Goal: Task Accomplishment & Management: Use online tool/utility

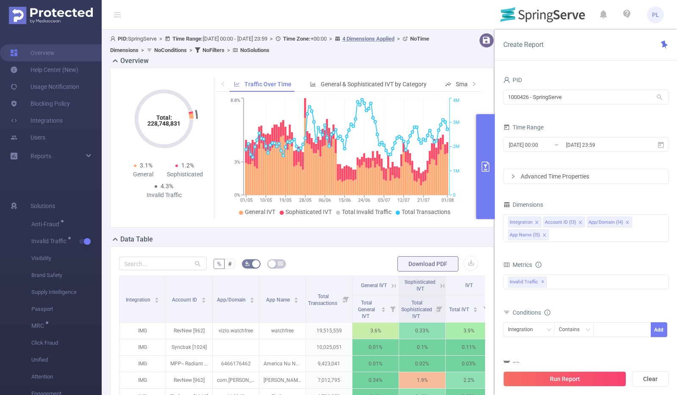
scroll to position [165, 0]
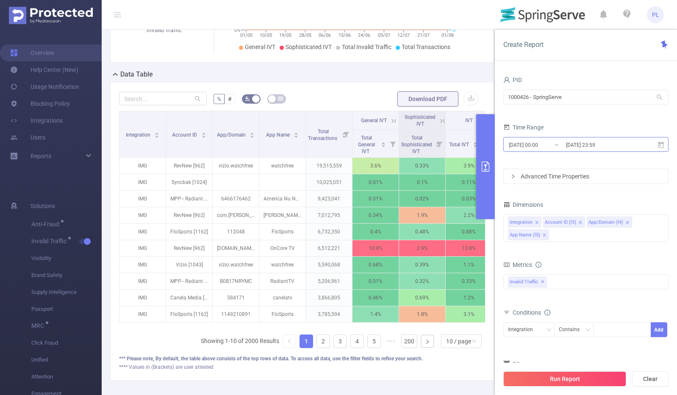
click at [553, 147] on input "[DATE] 00:00" at bounding box center [542, 144] width 69 height 11
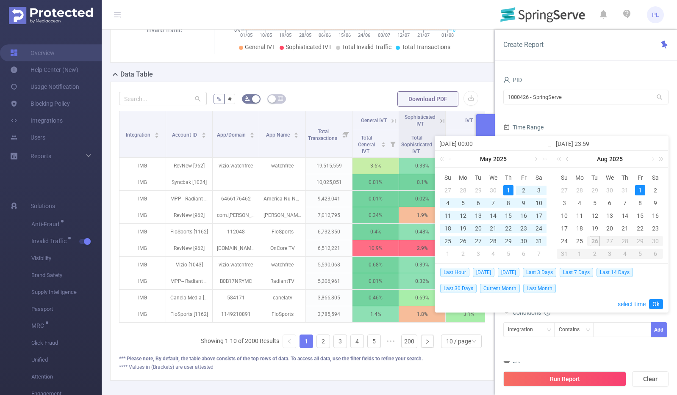
click at [497, 57] on div "Create Report" at bounding box center [585, 45] width 182 height 31
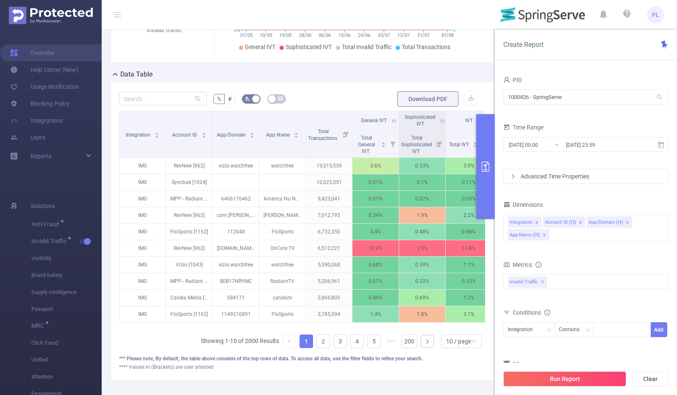
click at [485, 166] on icon "primary" at bounding box center [485, 167] width 8 height 10
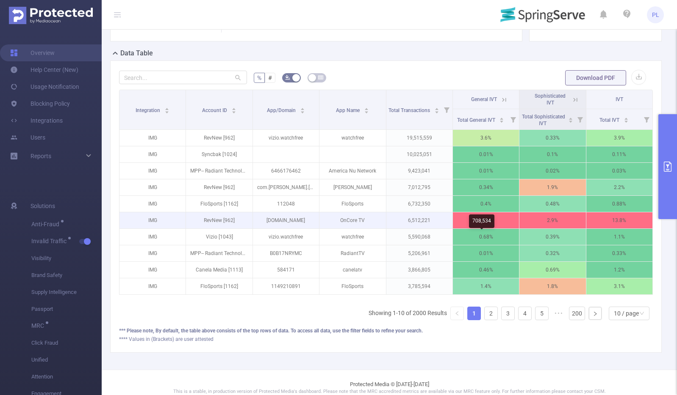
scroll to position [182, 0]
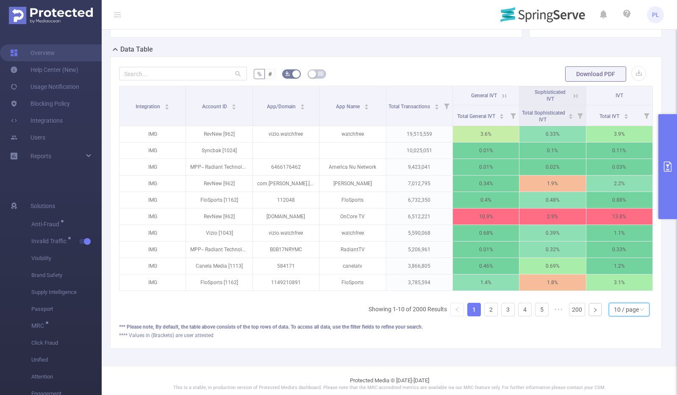
click at [626, 316] on div "10 / page" at bounding box center [625, 310] width 25 height 13
click at [626, 267] on li "20 / page" at bounding box center [622, 261] width 41 height 14
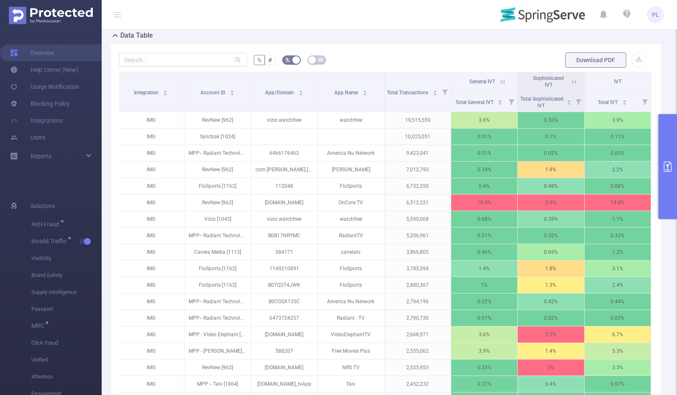
scroll to position [0, 0]
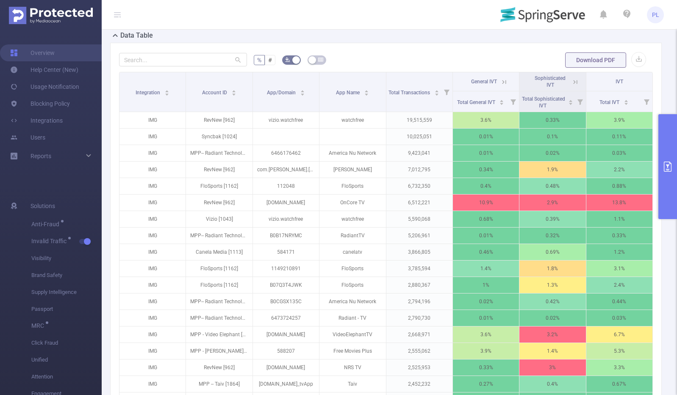
click at [668, 169] on icon "primary" at bounding box center [667, 167] width 8 height 10
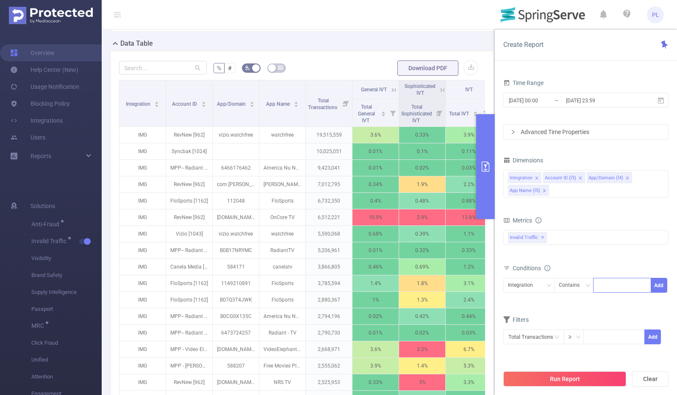
click at [605, 285] on div at bounding box center [621, 286] width 49 height 14
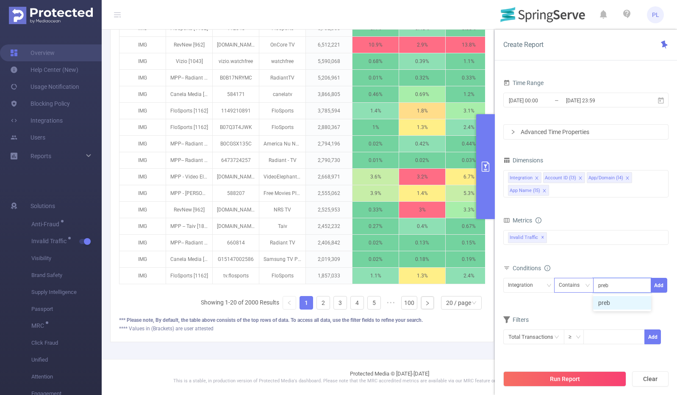
type input "prebid"
click at [609, 307] on li "prebid" at bounding box center [622, 303] width 58 height 14
click at [555, 379] on button "Run Report" at bounding box center [564, 379] width 123 height 15
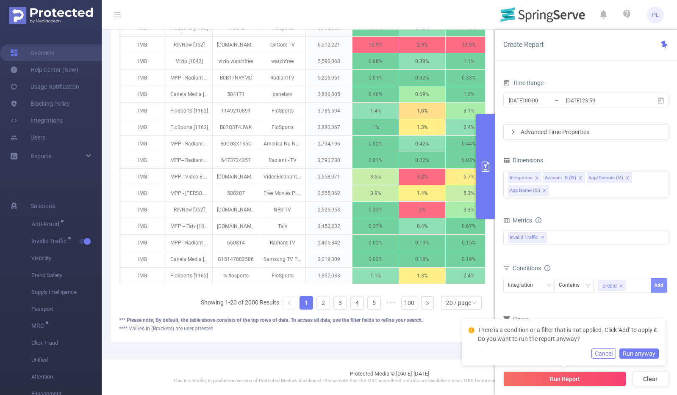
click at [660, 284] on button "Add" at bounding box center [658, 285] width 17 height 15
click at [537, 385] on button "Run Report" at bounding box center [564, 379] width 123 height 15
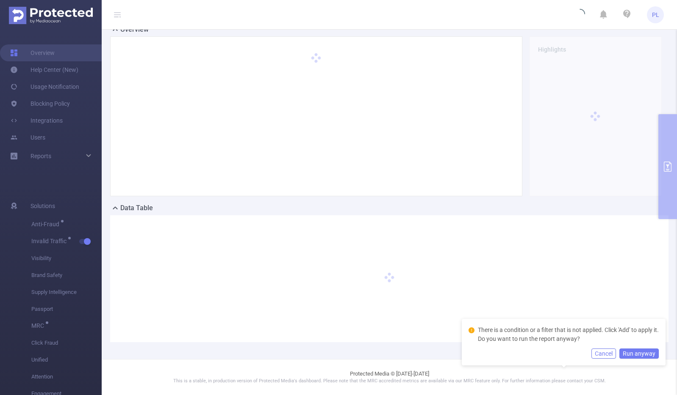
scroll to position [31, 0]
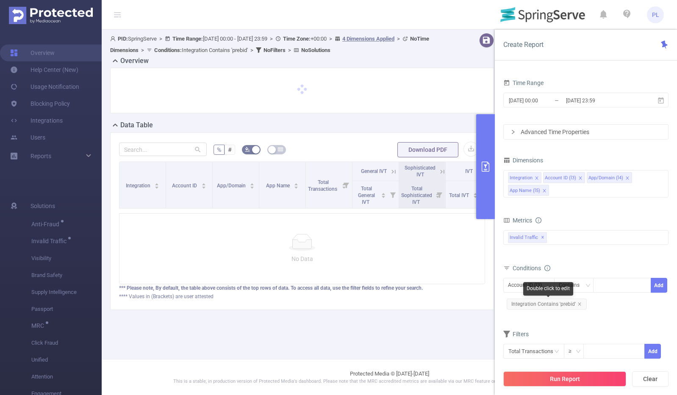
click at [580, 302] on span "Integration Contains 'prebid'" at bounding box center [546, 304] width 80 height 11
click at [577, 305] on icon "icon: close" at bounding box center [579, 304] width 4 height 4
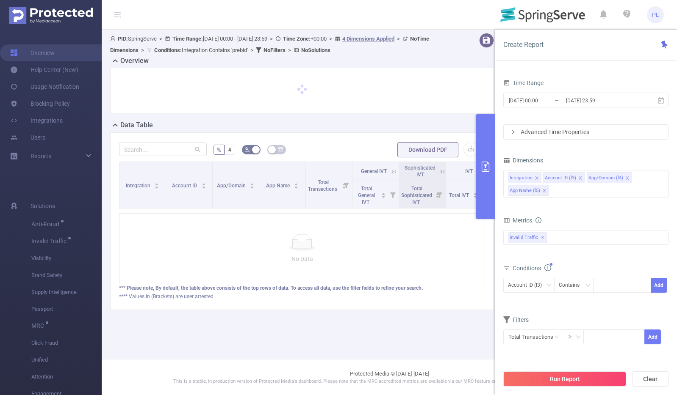
click at [196, 89] on div at bounding box center [302, 91] width 366 height 28
click at [483, 165] on icon "primary" at bounding box center [485, 167] width 10 height 10
click at [487, 166] on icon "primary" at bounding box center [485, 167] width 10 height 10
click at [356, 243] on div at bounding box center [301, 242] width 351 height 17
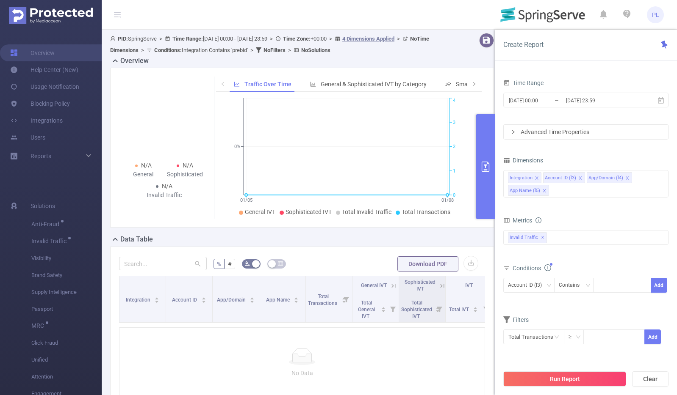
click at [487, 169] on icon "primary" at bounding box center [485, 167] width 10 height 10
click at [483, 167] on icon "primary" at bounding box center [485, 167] width 10 height 10
click at [588, 378] on button "Run Report" at bounding box center [564, 379] width 123 height 15
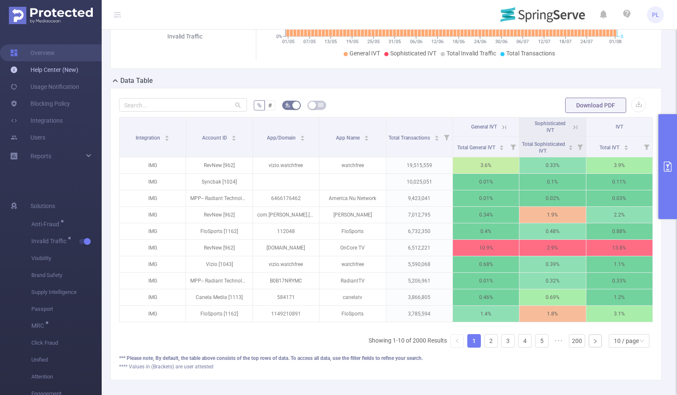
scroll to position [152, 0]
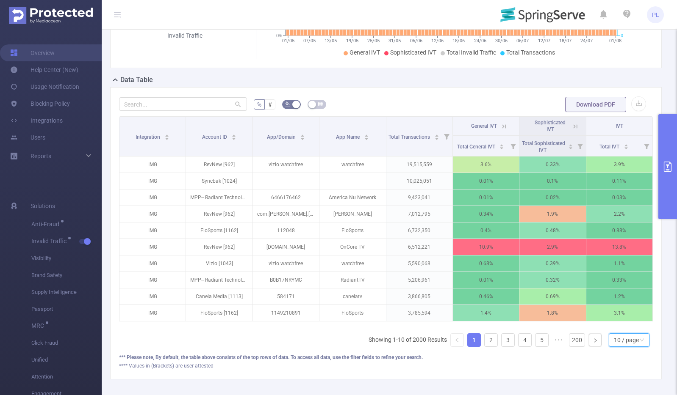
click at [619, 347] on div "10 / page" at bounding box center [625, 340] width 25 height 13
click at [624, 338] on li "50 / page" at bounding box center [622, 332] width 41 height 14
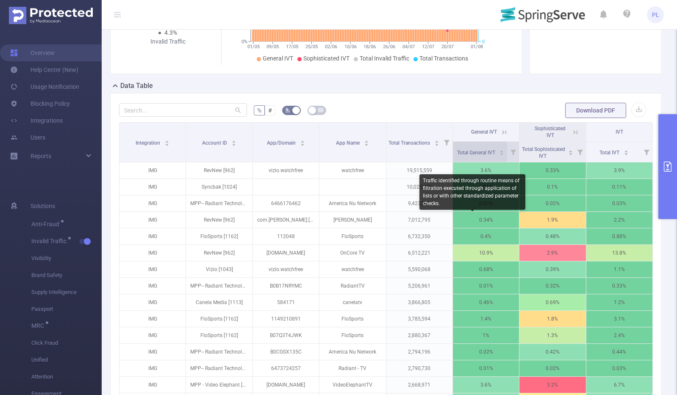
scroll to position [147, 0]
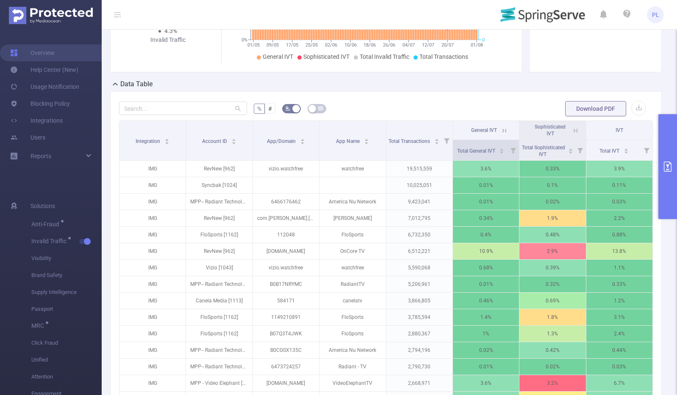
click at [510, 154] on icon at bounding box center [513, 151] width 6 height 6
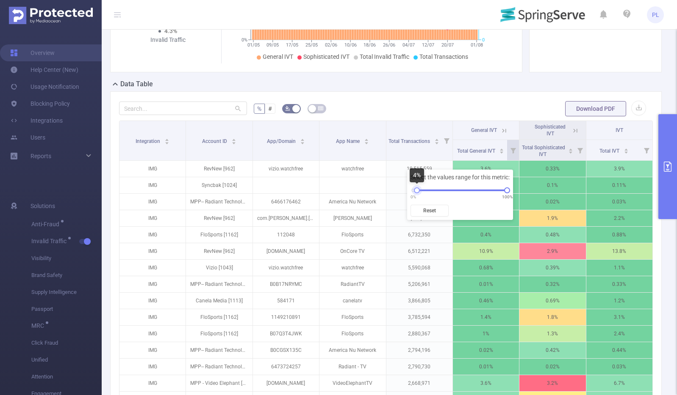
click at [417, 191] on div at bounding box center [417, 191] width 6 height 6
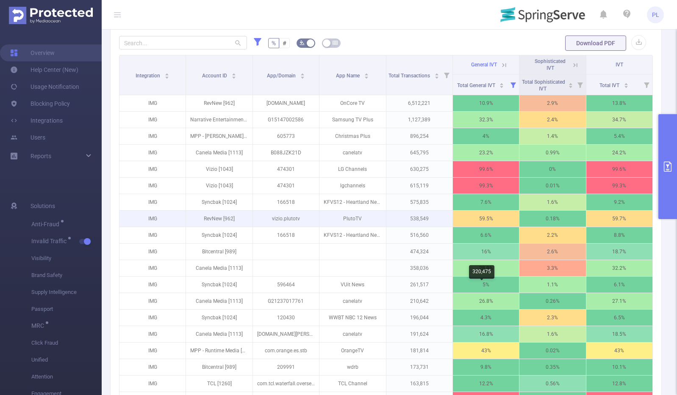
scroll to position [216, 0]
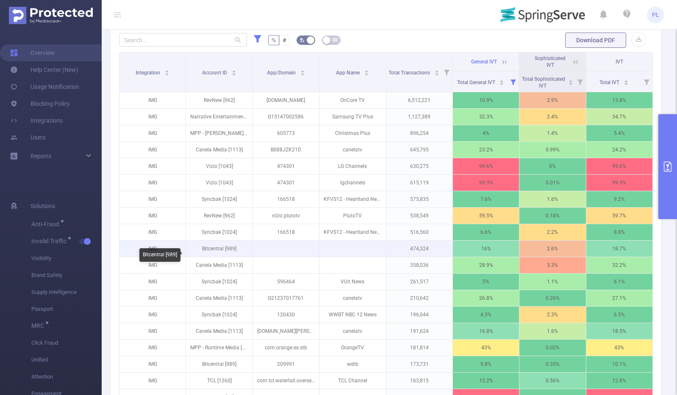
click at [216, 257] on p "Bitcentral [989]" at bounding box center [219, 249] width 66 height 16
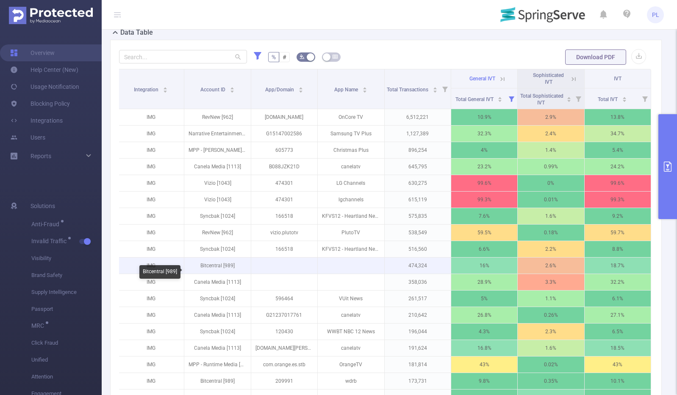
scroll to position [0, 0]
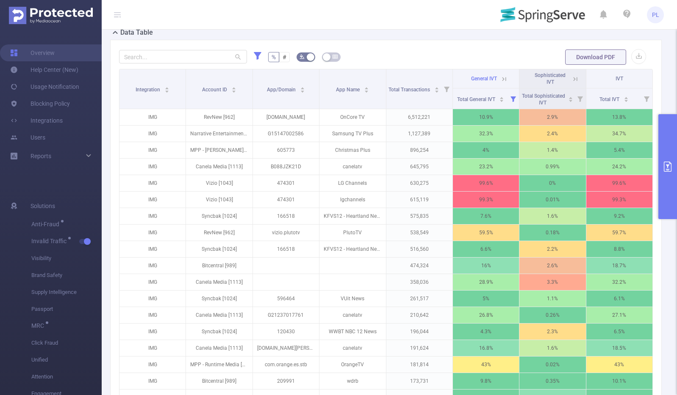
click at [502, 81] on icon at bounding box center [504, 79] width 4 height 4
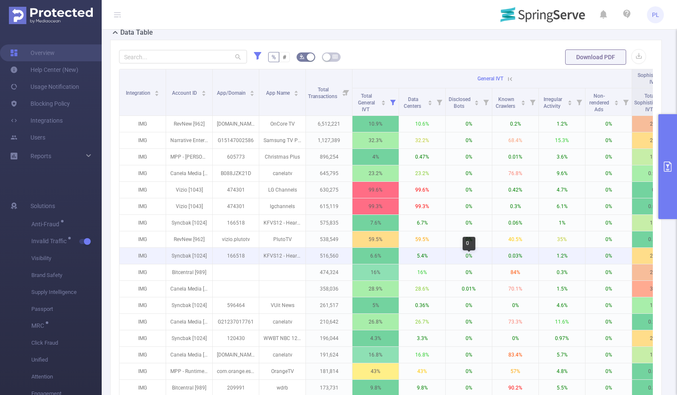
scroll to position [0, 0]
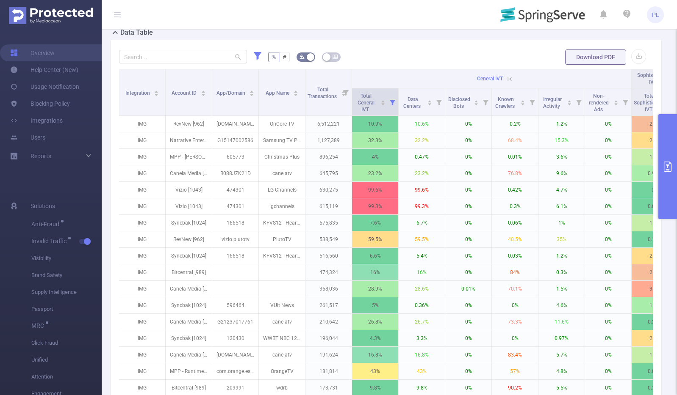
click at [392, 105] on icon at bounding box center [392, 103] width 6 height 6
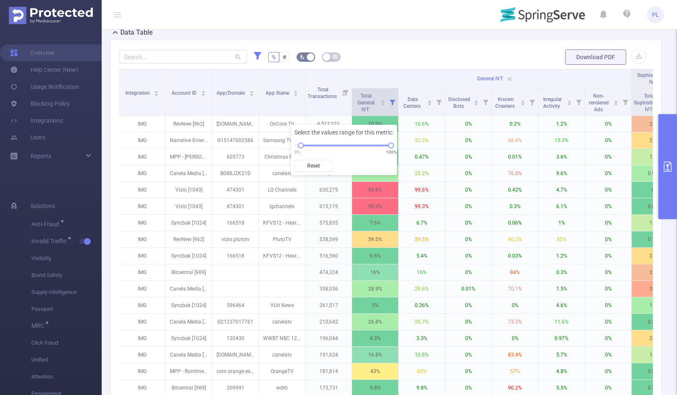
click at [392, 105] on icon at bounding box center [392, 103] width 6 height 6
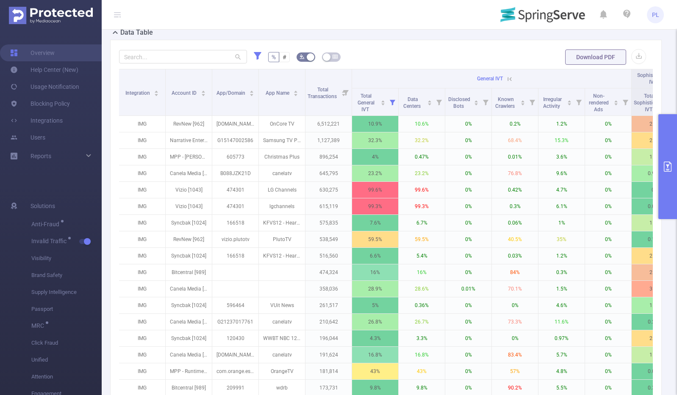
click at [511, 83] on icon at bounding box center [509, 79] width 8 height 8
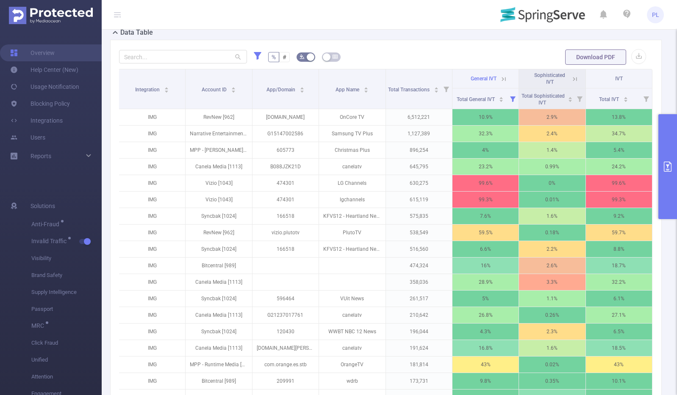
click at [571, 83] on icon at bounding box center [575, 79] width 8 height 8
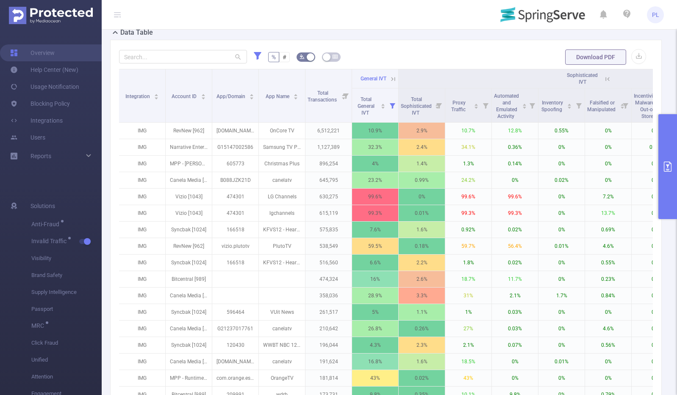
click at [570, 86] on div "Sophisticated IVT" at bounding box center [582, 79] width 38 height 14
click at [610, 83] on icon at bounding box center [607, 79] width 8 height 8
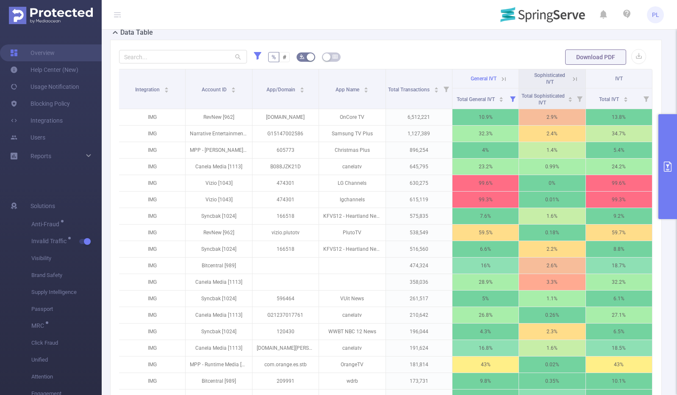
click at [501, 83] on icon at bounding box center [504, 79] width 8 height 8
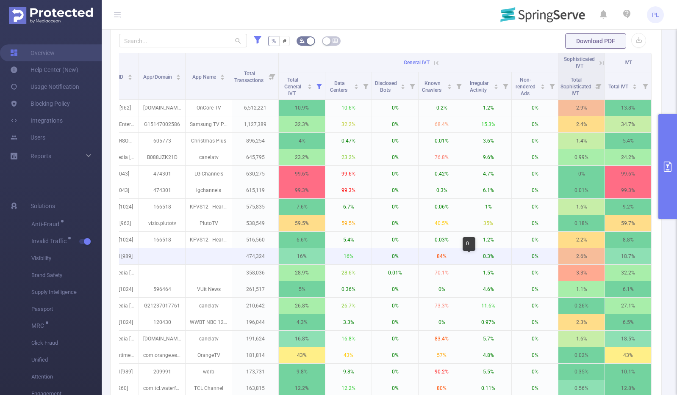
scroll to position [0, 80]
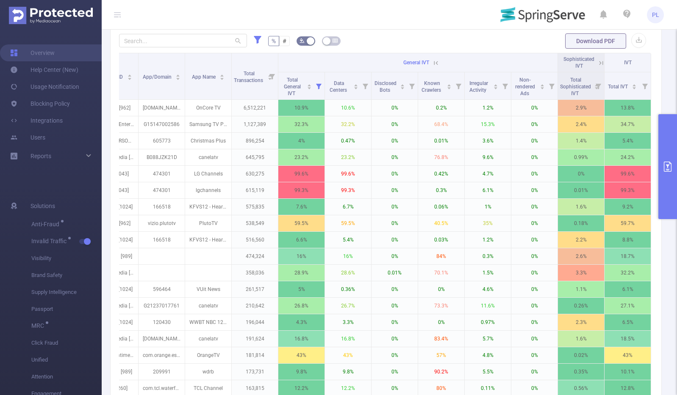
click at [597, 67] on icon at bounding box center [601, 63] width 8 height 8
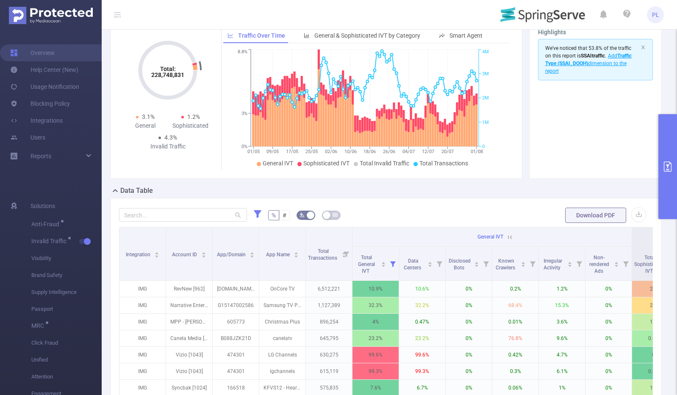
scroll to position [0, 0]
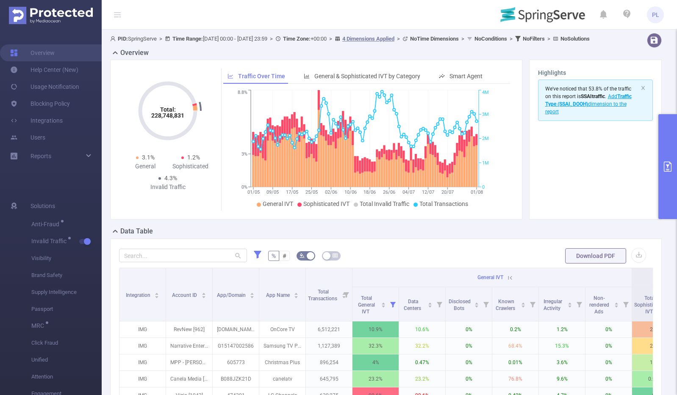
click at [668, 163] on icon "primary" at bounding box center [667, 167] width 10 height 10
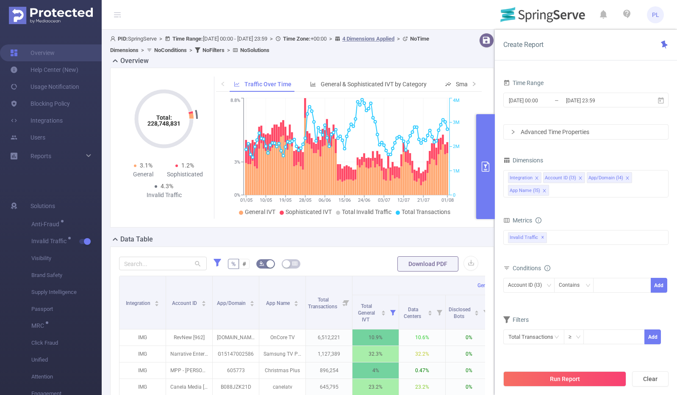
click at [563, 17] on img at bounding box center [542, 15] width 85 height 18
click at [657, 15] on span "PL" at bounding box center [655, 14] width 7 height 17
click at [534, 18] on img at bounding box center [542, 15] width 85 height 18
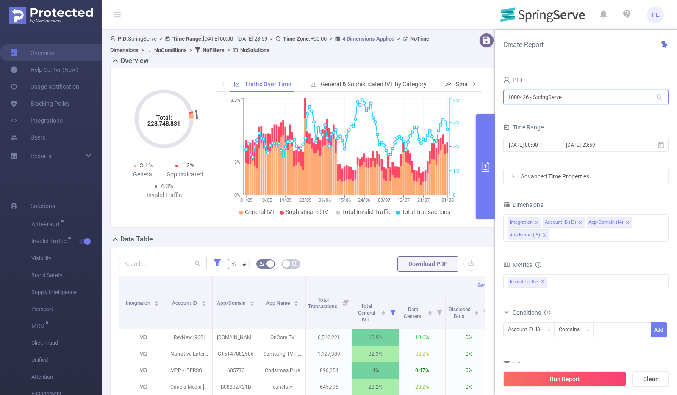
drag, startPoint x: 508, startPoint y: 97, endPoint x: 529, endPoint y: 97, distance: 21.2
click at [529, 97] on input "1000426 - SpringServe" at bounding box center [585, 97] width 165 height 15
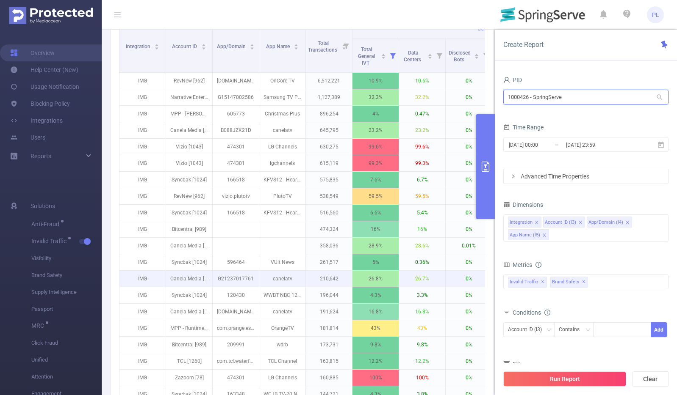
scroll to position [258, 0]
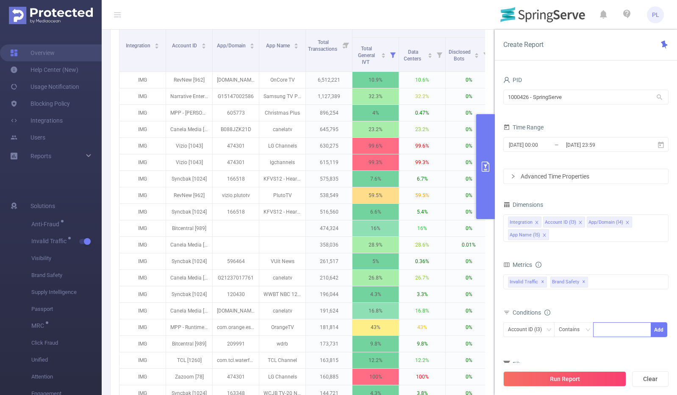
click at [607, 329] on div at bounding box center [621, 330] width 49 height 14
type input "Bitcentral"
click at [662, 329] on button "Add" at bounding box center [658, 330] width 17 height 15
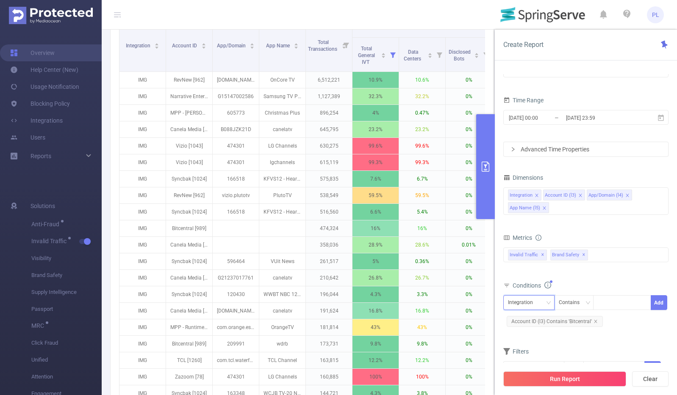
click at [533, 304] on div "Integration" at bounding box center [523, 303] width 31 height 14
click at [594, 280] on div "Conditions" at bounding box center [585, 287] width 165 height 14
click at [577, 209] on div "Integration Account ID (l3) App/Domain (l4) App Name (l5)" at bounding box center [585, 202] width 165 height 28
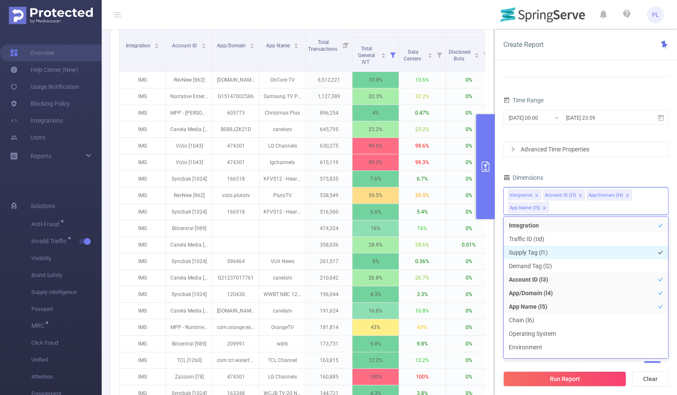
click at [549, 251] on li "Supply Tag (l1)" at bounding box center [585, 253] width 164 height 14
click at [547, 265] on li "Demand Tag (l2)" at bounding box center [585, 267] width 164 height 14
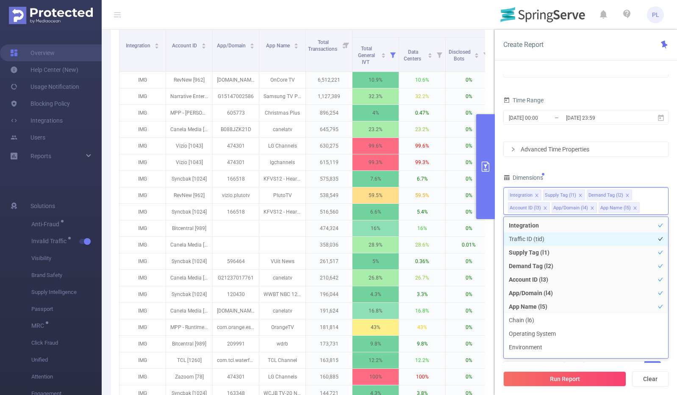
click at [541, 239] on li "Traffic ID (tid)" at bounding box center [585, 239] width 164 height 14
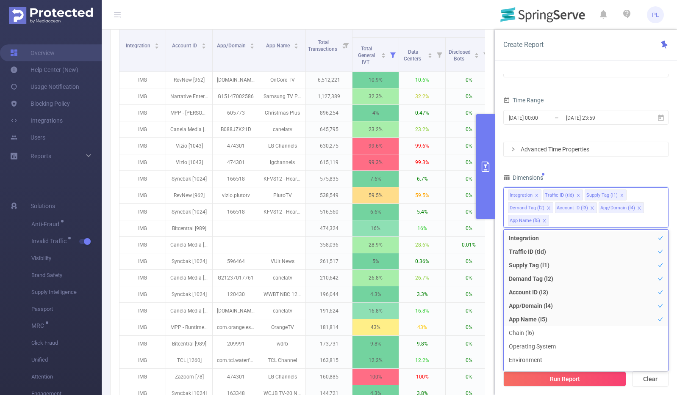
scroll to position [9, 0]
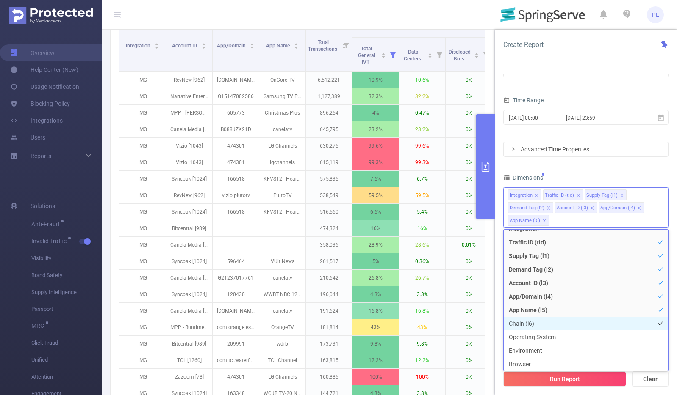
click at [551, 322] on li "Chain (l6)" at bounding box center [585, 324] width 164 height 14
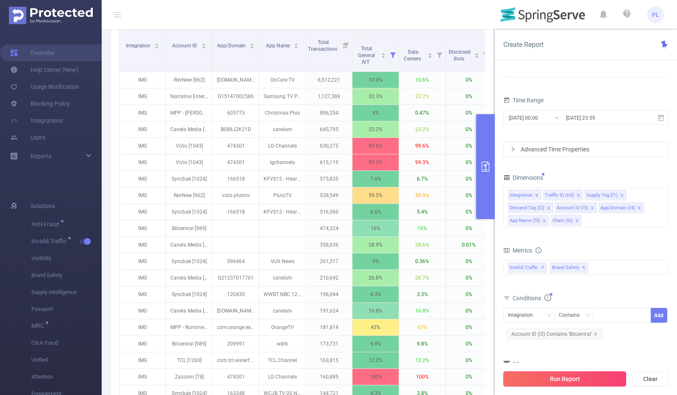
click at [562, 376] on button "Run Report" at bounding box center [564, 379] width 123 height 15
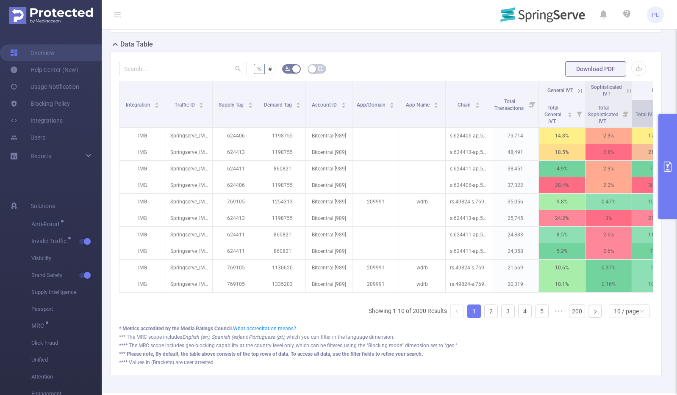
scroll to position [196, 0]
drag, startPoint x: 212, startPoint y: 97, endPoint x: 192, endPoint y: 92, distance: 20.8
click at [192, 92] on tr "Integration Traffic ID Supply Tag Demand Tag Account ID App/Domain App Name Cha…" at bounding box center [491, 90] width 745 height 19
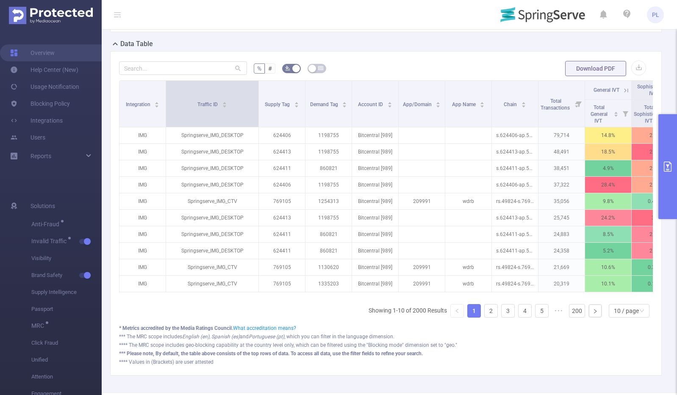
drag, startPoint x: 212, startPoint y: 91, endPoint x: 258, endPoint y: 98, distance: 46.6
click at [258, 98] on span at bounding box center [258, 104] width 4 height 46
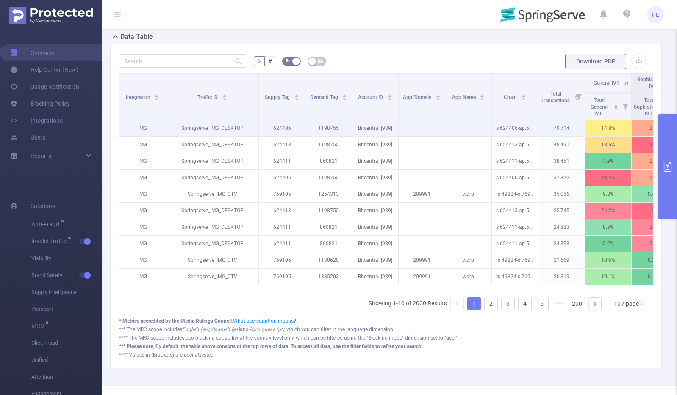
scroll to position [202, 0]
click at [366, 127] on p "Bitcentral [989]" at bounding box center [375, 129] width 46 height 16
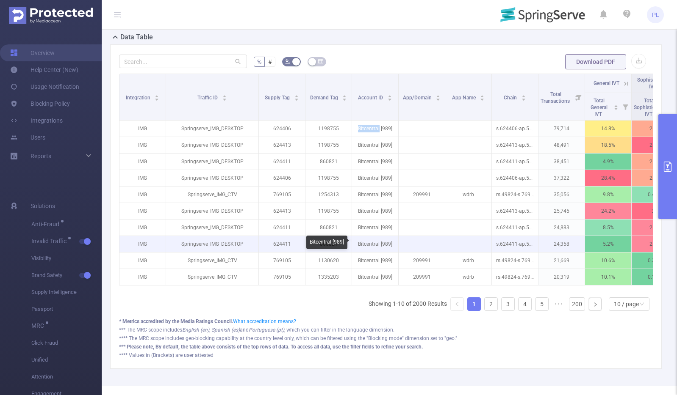
copy p "Bitcentral"
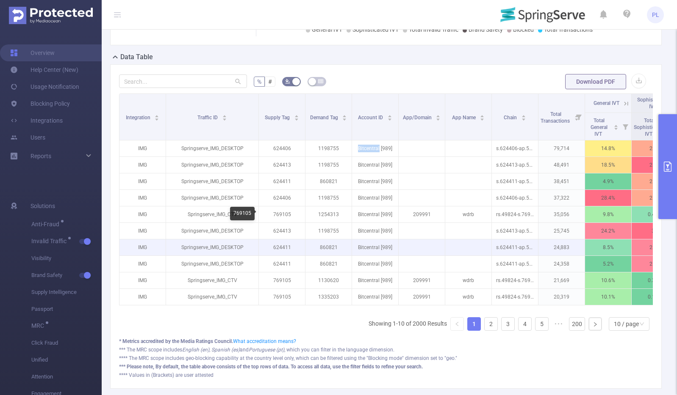
scroll to position [186, 0]
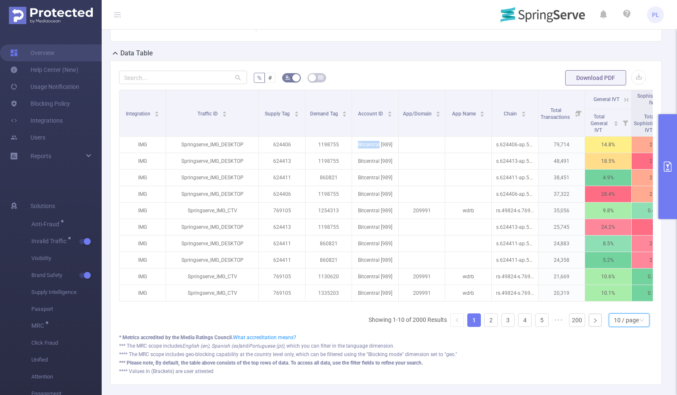
click at [628, 326] on div "10 / page" at bounding box center [625, 320] width 25 height 13
click at [613, 309] on li "50 / page" at bounding box center [622, 312] width 41 height 14
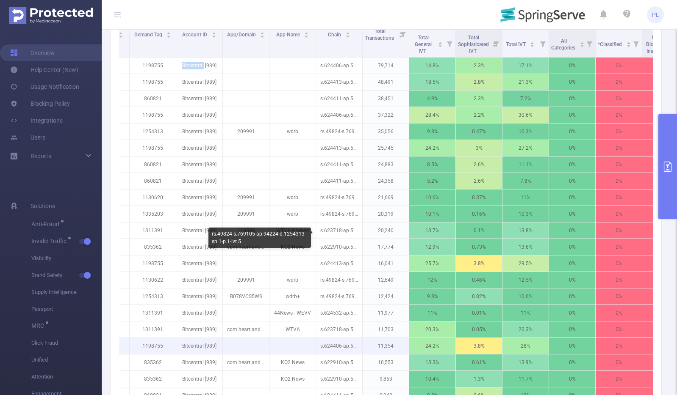
scroll to position [366, 0]
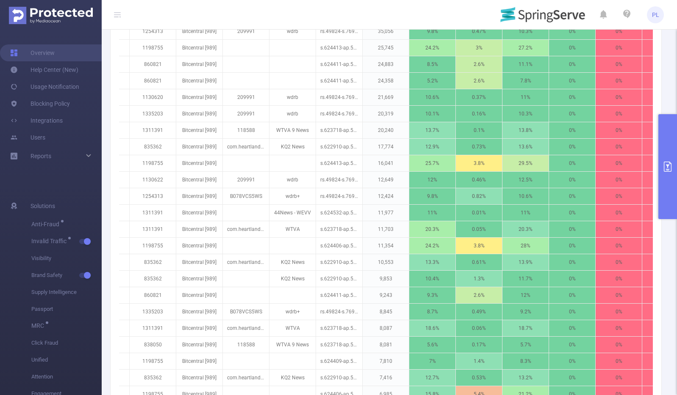
click at [668, 187] on button "primary" at bounding box center [667, 166] width 19 height 105
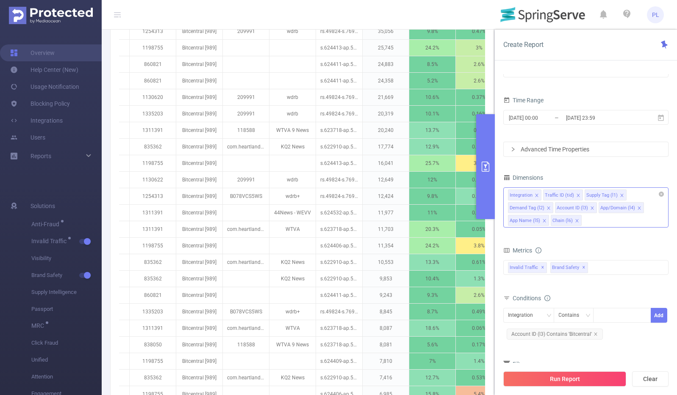
click at [577, 219] on icon "icon: close" at bounding box center [576, 221] width 4 height 4
click at [620, 196] on icon "icon: close" at bounding box center [621, 195] width 3 height 3
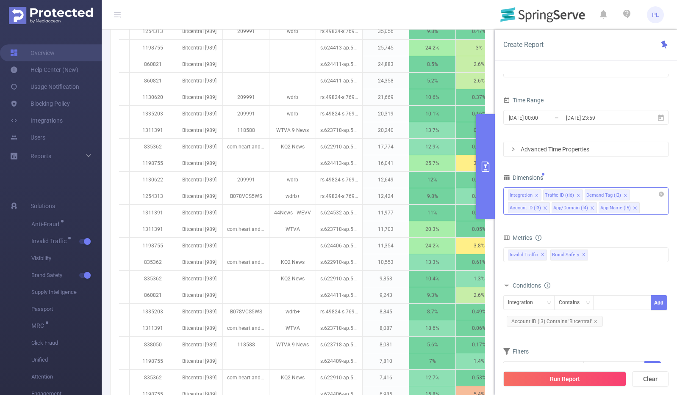
click at [623, 194] on icon "icon: close" at bounding box center [625, 195] width 4 height 4
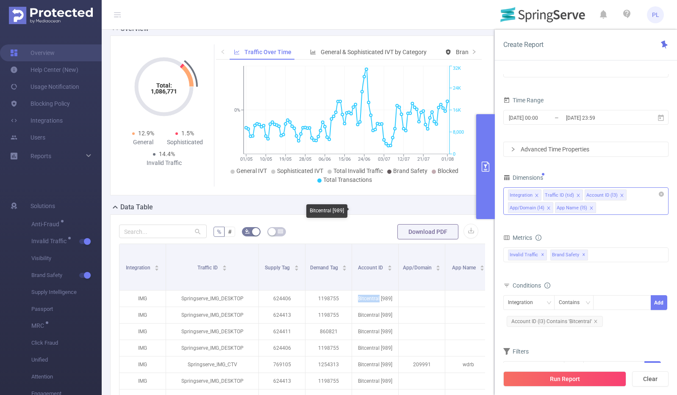
scroll to position [5, 0]
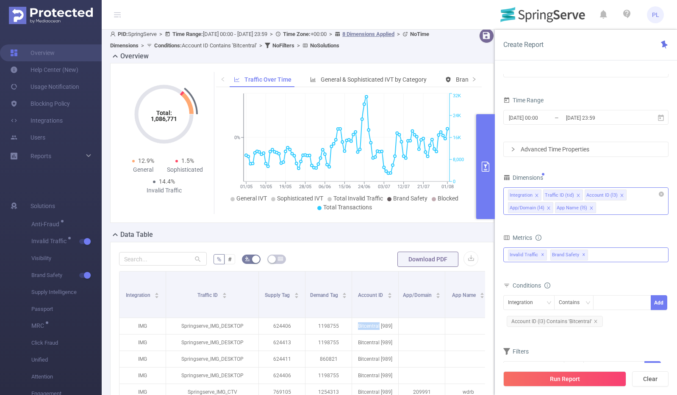
click at [582, 255] on span "Brand Safety ✕" at bounding box center [569, 255] width 38 height 11
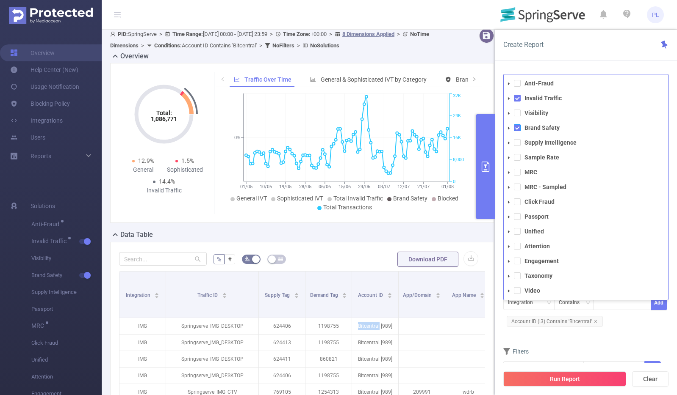
click at [518, 127] on span at bounding box center [517, 127] width 7 height 7
click at [618, 329] on div "Integration Contains Add Account ID (l3) Contains 'Bitcentral'" at bounding box center [585, 313] width 165 height 39
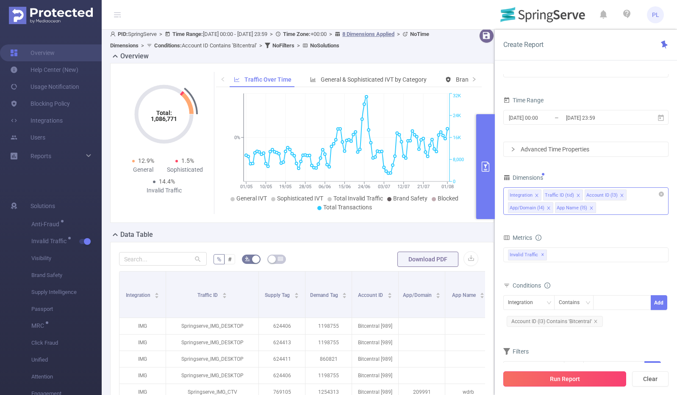
click at [590, 381] on button "Run Report" at bounding box center [564, 379] width 123 height 15
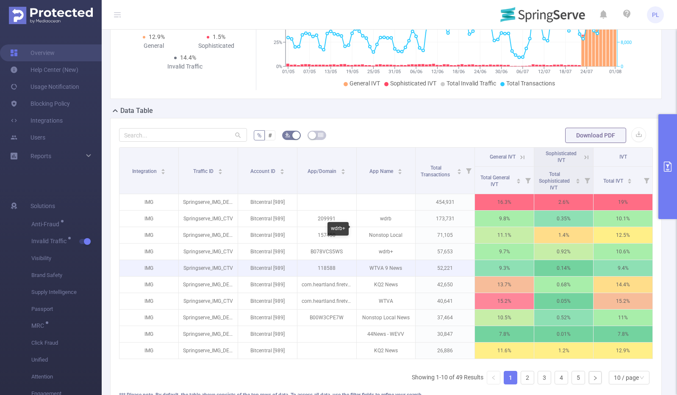
scroll to position [128, 0]
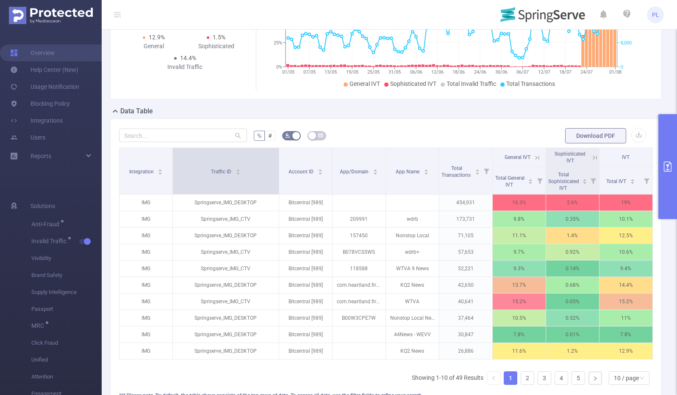
drag, startPoint x: 235, startPoint y: 175, endPoint x: 275, endPoint y: 172, distance: 40.3
click at [276, 172] on span at bounding box center [278, 171] width 4 height 46
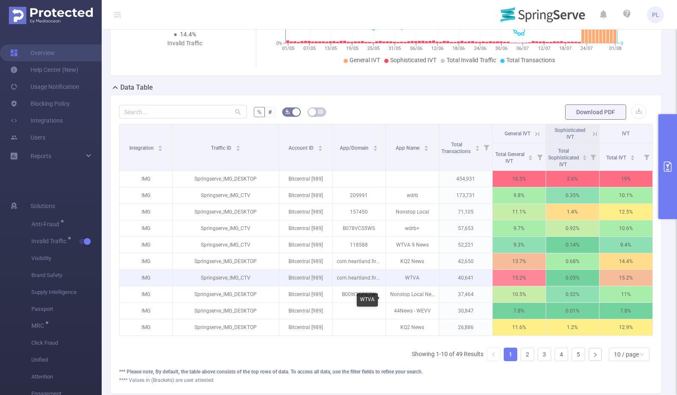
scroll to position [157, 0]
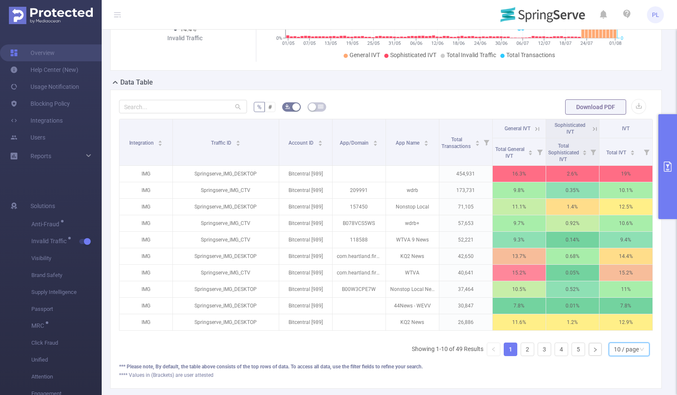
click at [635, 356] on div "10 / page" at bounding box center [628, 350] width 41 height 14
click at [616, 341] on li "50 / page" at bounding box center [622, 341] width 41 height 14
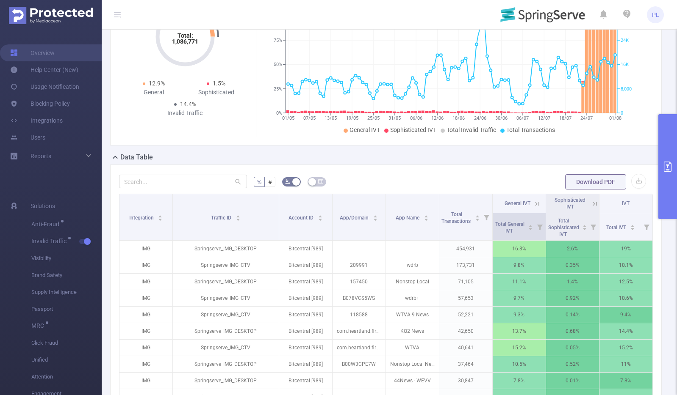
scroll to position [94, 0]
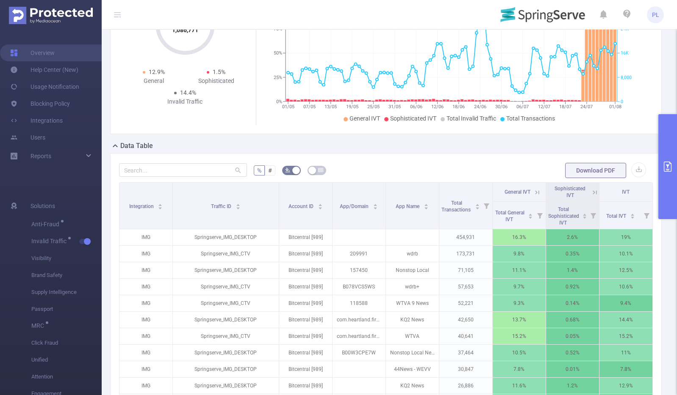
click at [666, 166] on icon "primary" at bounding box center [667, 167] width 10 height 10
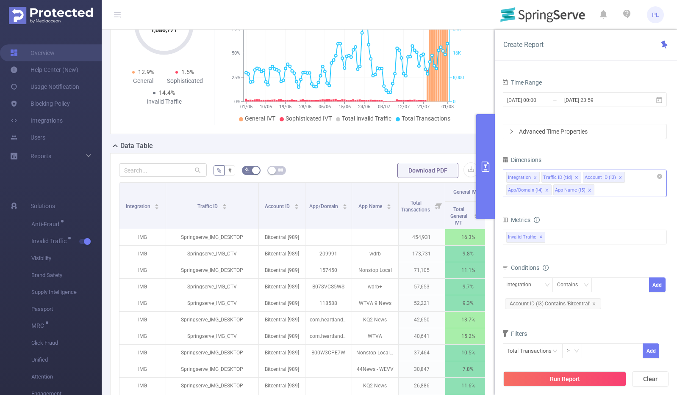
click at [588, 190] on icon "icon: close" at bounding box center [589, 190] width 3 height 3
click at [546, 191] on icon "icon: close" at bounding box center [546, 190] width 3 height 3
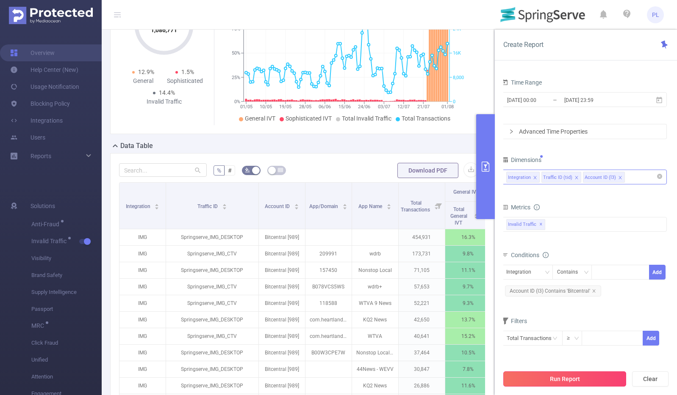
click at [576, 378] on button "Run Report" at bounding box center [564, 379] width 123 height 15
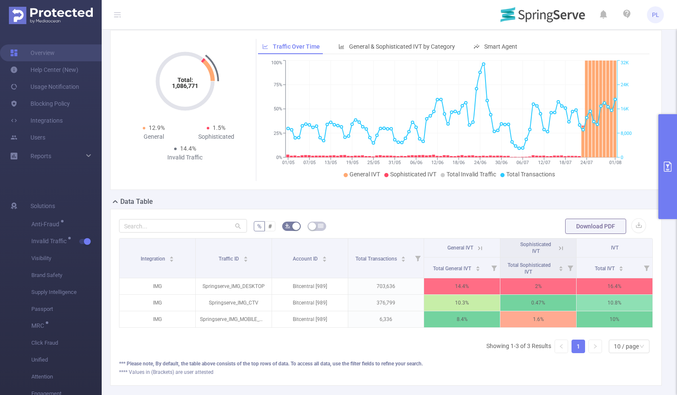
scroll to position [79, 0]
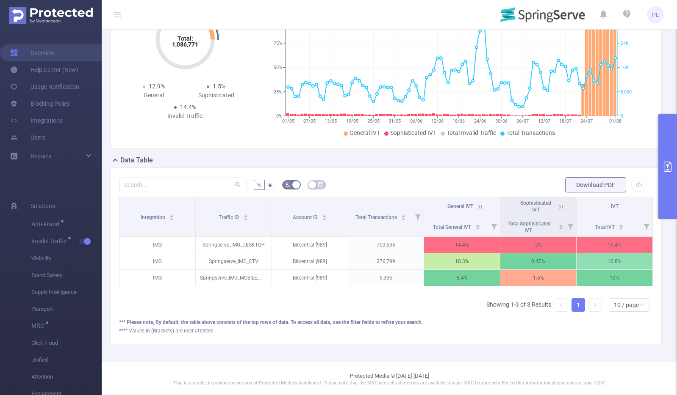
click at [478, 207] on icon at bounding box center [480, 207] width 4 height 4
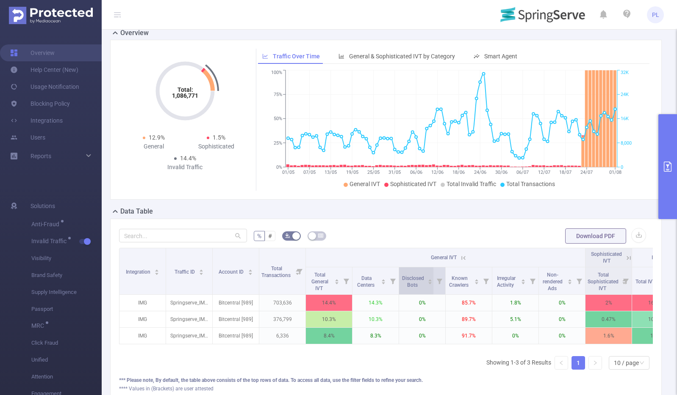
scroll to position [0, 0]
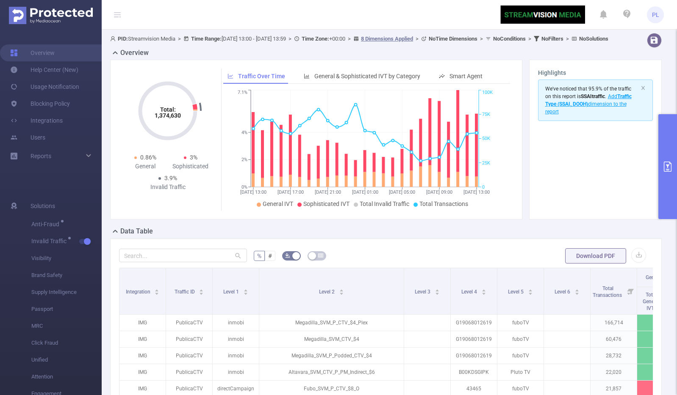
scroll to position [0, 132]
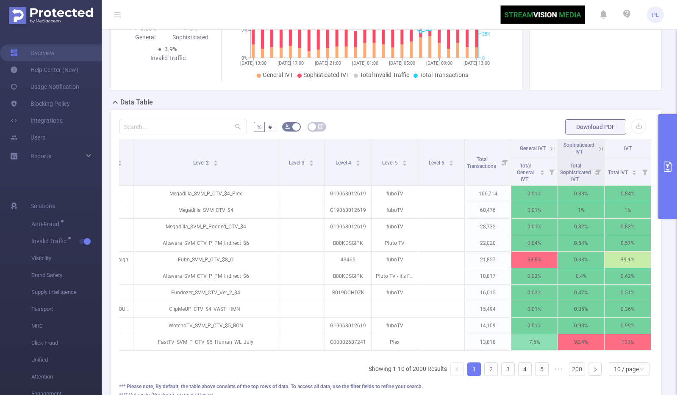
click at [670, 160] on button "primary" at bounding box center [667, 166] width 19 height 105
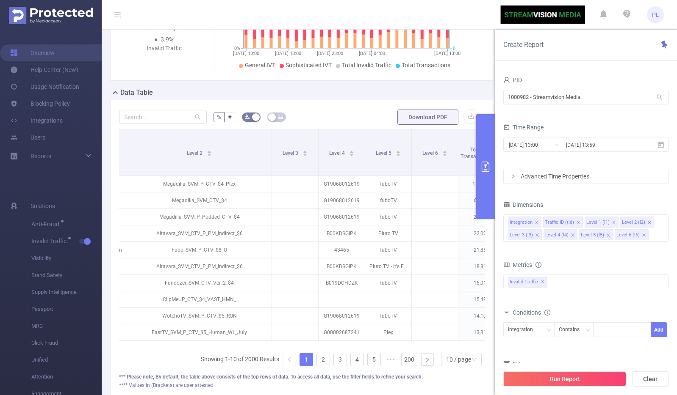
scroll to position [153, 0]
